Goal: Task Accomplishment & Management: Use online tool/utility

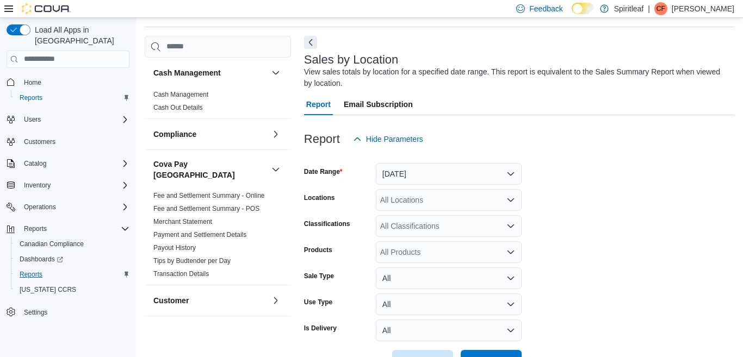
scroll to position [36, 0]
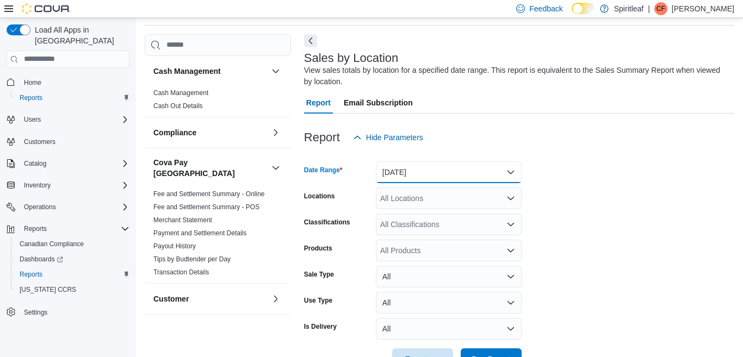
click at [509, 170] on button "[DATE]" at bounding box center [449, 173] width 146 height 22
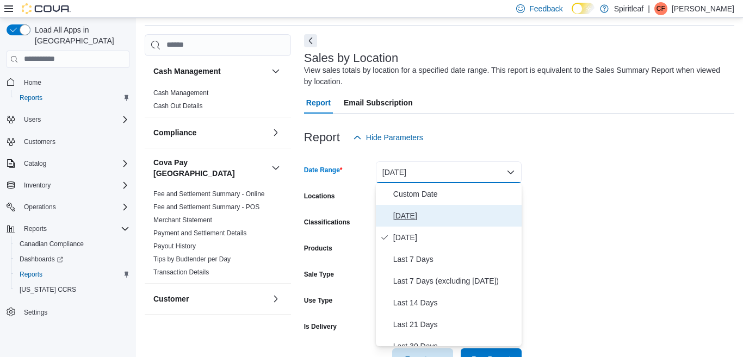
click at [404, 214] on span "[DATE]" at bounding box center [455, 215] width 124 height 13
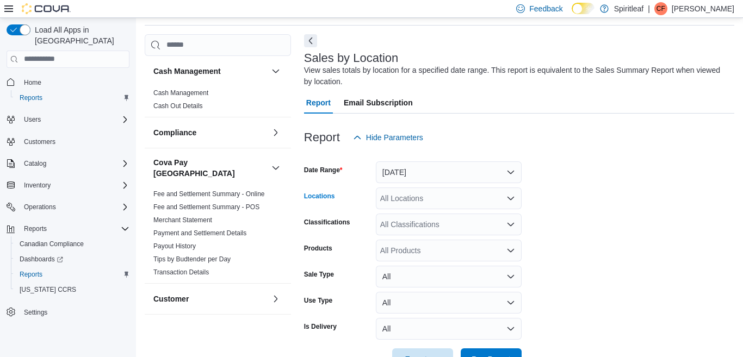
click at [412, 200] on div "All Locations" at bounding box center [449, 199] width 146 height 22
type input "***"
click at [446, 214] on span "300 - Moose Jaw" at bounding box center [445, 217] width 58 height 11
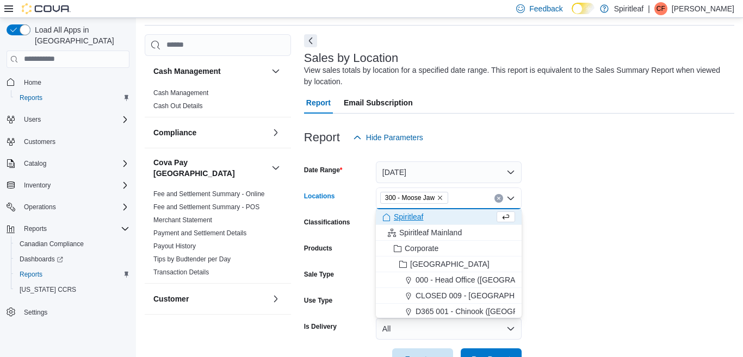
click at [556, 224] on form "Date Range [DATE] Locations 300 - Moose Jaw Combo box. Selected. 300 - Moose Ja…" at bounding box center [519, 260] width 430 height 222
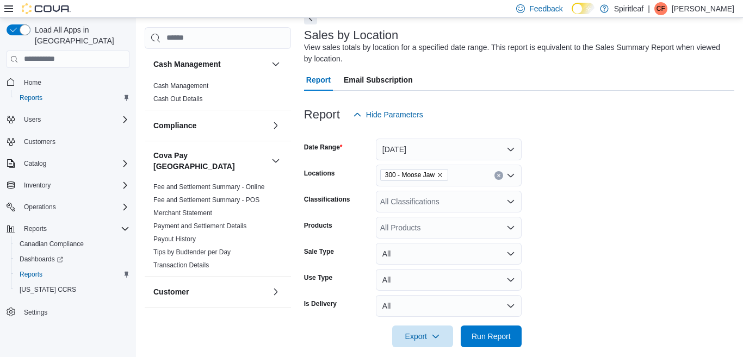
scroll to position [71, 0]
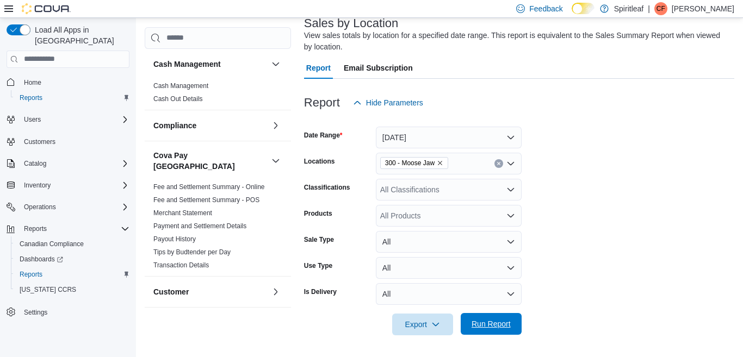
click at [482, 320] on span "Run Report" at bounding box center [491, 324] width 39 height 11
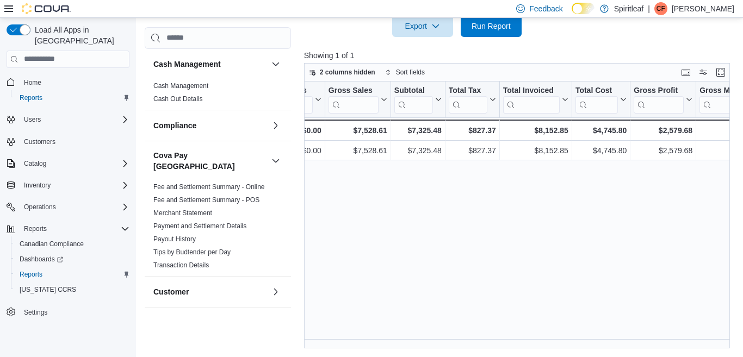
scroll to position [0, 319]
